Goal: Task Accomplishment & Management: Complete application form

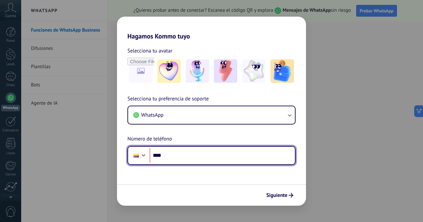
click at [200, 154] on input "****" at bounding box center [222, 155] width 145 height 15
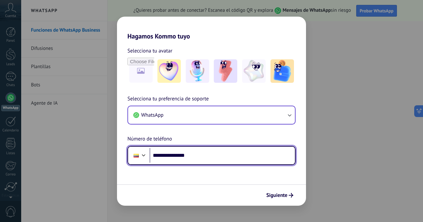
type input "**********"
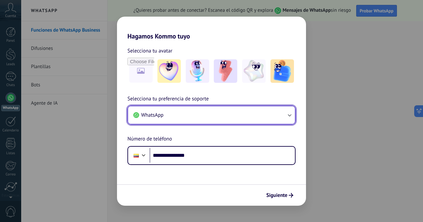
click at [290, 115] on icon "button" at bounding box center [290, 115] width 4 height 2
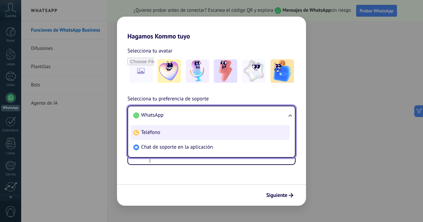
click at [172, 128] on li "Teléfono" at bounding box center [210, 132] width 159 height 15
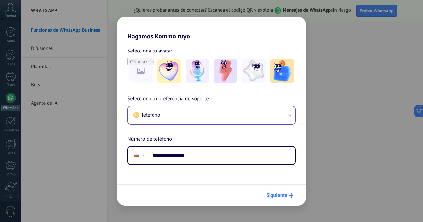
click at [274, 194] on span "Siguiente" at bounding box center [276, 195] width 21 height 5
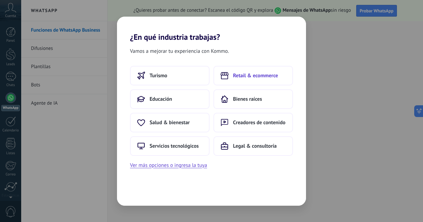
click at [256, 75] on span "Retail & ecommerce" at bounding box center [255, 75] width 45 height 7
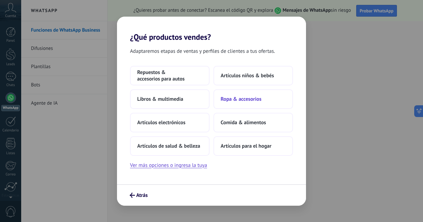
click at [250, 99] on span "Ropa & accesorios" at bounding box center [241, 99] width 41 height 7
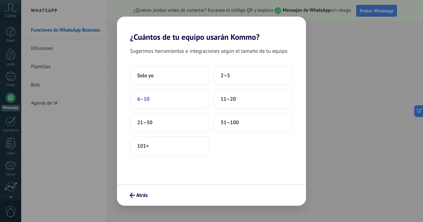
click at [155, 99] on button "6–10" at bounding box center [169, 99] width 79 height 20
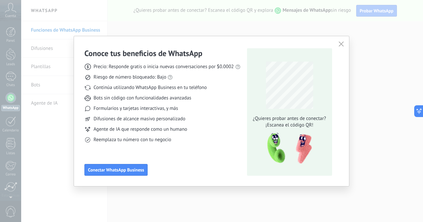
click at [340, 45] on use "button" at bounding box center [340, 43] width 5 height 5
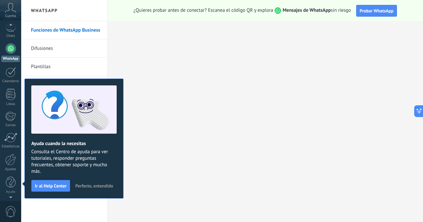
scroll to position [45, 0]
click at [11, 27] on div at bounding box center [10, 26] width 21 height 10
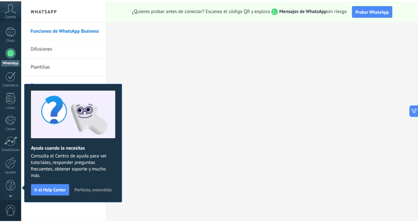
scroll to position [0, 0]
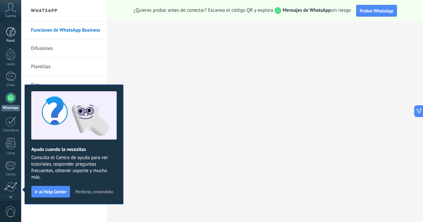
click at [11, 35] on div at bounding box center [11, 32] width 10 height 10
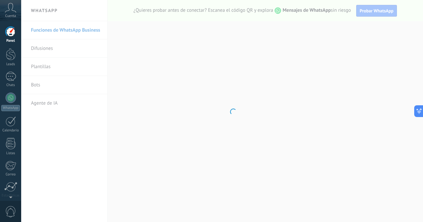
click at [11, 35] on div at bounding box center [11, 32] width 10 height 10
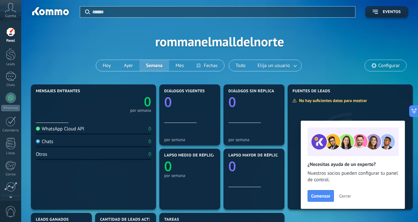
click at [345, 198] on span "Cerrar" at bounding box center [345, 195] width 12 height 5
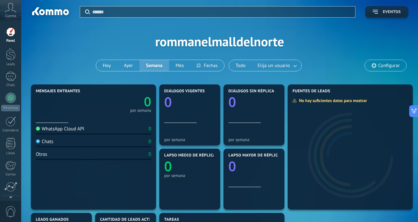
click at [386, 12] on span "Eventos" at bounding box center [392, 12] width 18 height 5
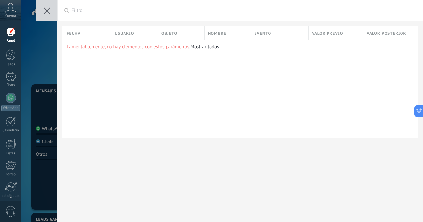
click at [40, 6] on button at bounding box center [46, 10] width 21 height 21
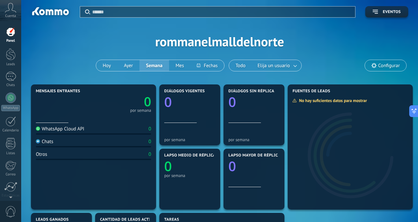
click at [15, 13] on div "Cuenta" at bounding box center [10, 10] width 21 height 21
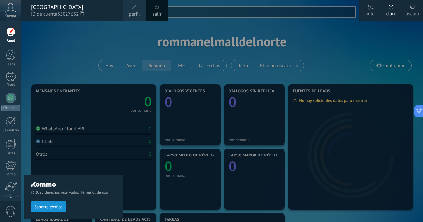
click at [153, 8] on div "salir" at bounding box center [157, 10] width 23 height 21
